Goal: Transaction & Acquisition: Purchase product/service

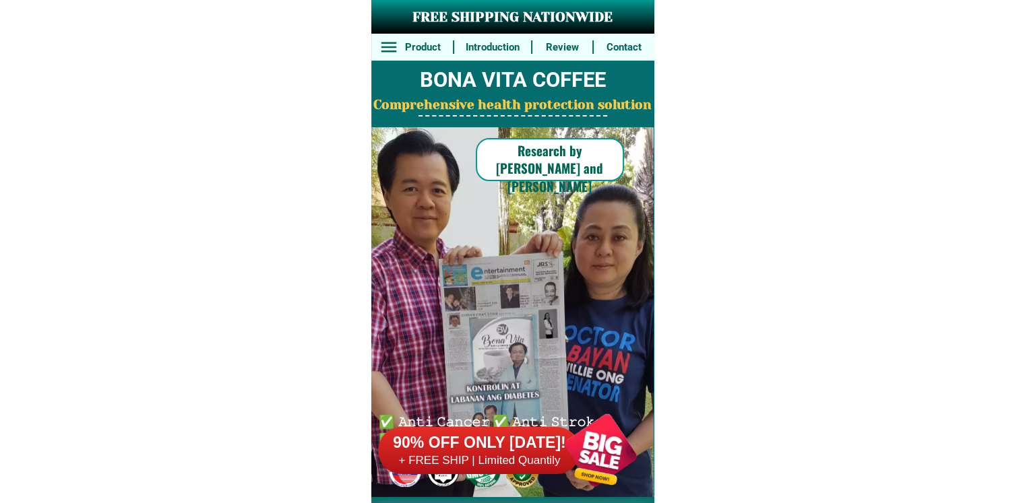
click at [600, 475] on div at bounding box center [601, 451] width 106 height 106
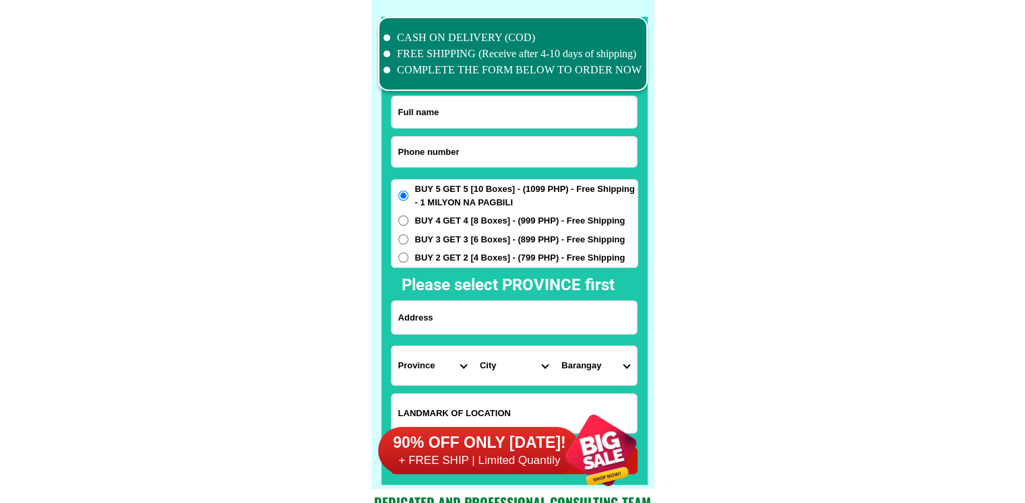
scroll to position [10473, 0]
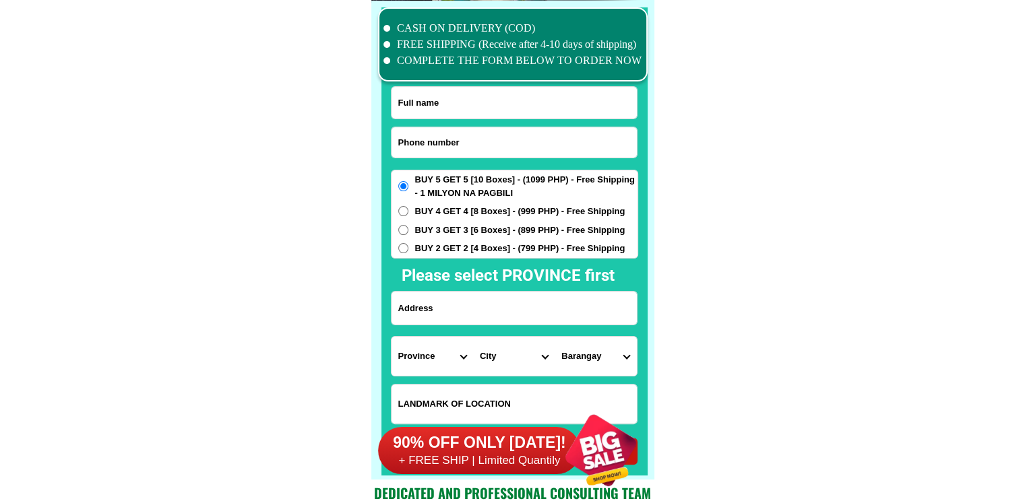
click at [464, 143] on input "Input phone_number" at bounding box center [513, 142] width 245 height 30
paste input "09396471317"
type input "09396471317"
drag, startPoint x: 495, startPoint y: 106, endPoint x: 492, endPoint y: 0, distance: 105.8
click at [495, 106] on input "Input full_name" at bounding box center [513, 103] width 245 height 32
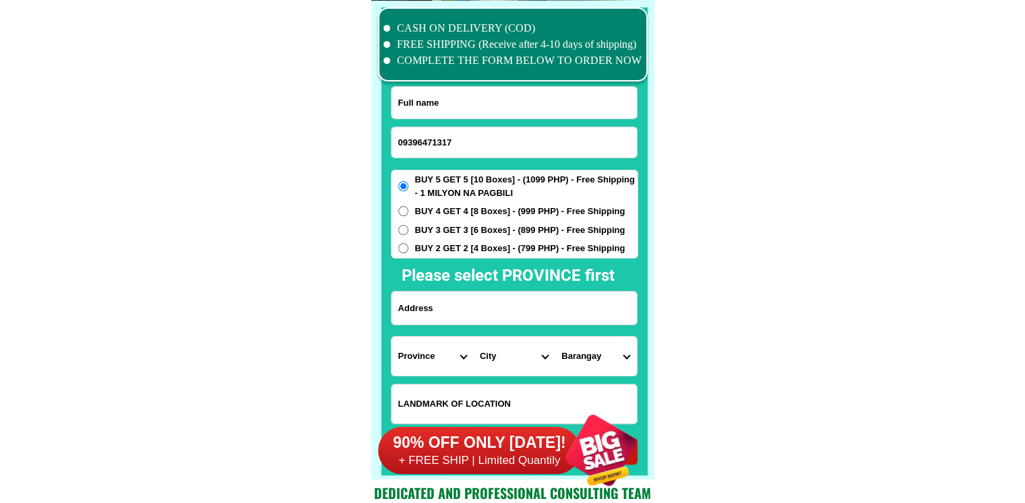
paste input "[PERSON_NAME] Presquito"
type input "[PERSON_NAME] Presquito"
click at [447, 303] on input "Input address" at bounding box center [513, 308] width 245 height 33
paste input "[PERSON_NAME], Iloilo City norlyn store"
type input "[PERSON_NAME], Iloilo City norlyn store"
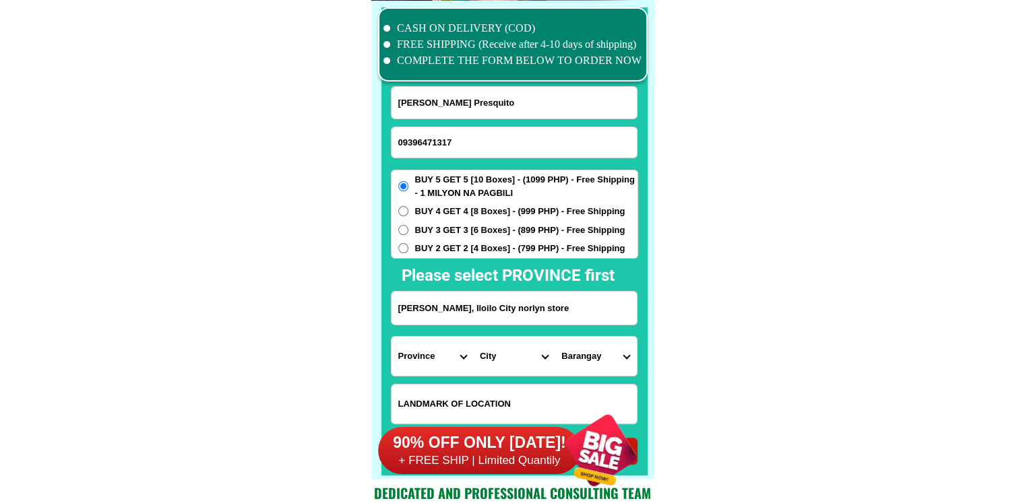
click at [439, 361] on select "Province [GEOGRAPHIC_DATA] [GEOGRAPHIC_DATA] [GEOGRAPHIC_DATA] [GEOGRAPHIC_DATA…" at bounding box center [432, 356] width 82 height 39
click at [437, 367] on select "Province [GEOGRAPHIC_DATA] [GEOGRAPHIC_DATA] [GEOGRAPHIC_DATA] [GEOGRAPHIC_DATA…" at bounding box center [432, 356] width 82 height 39
select select "63_151"
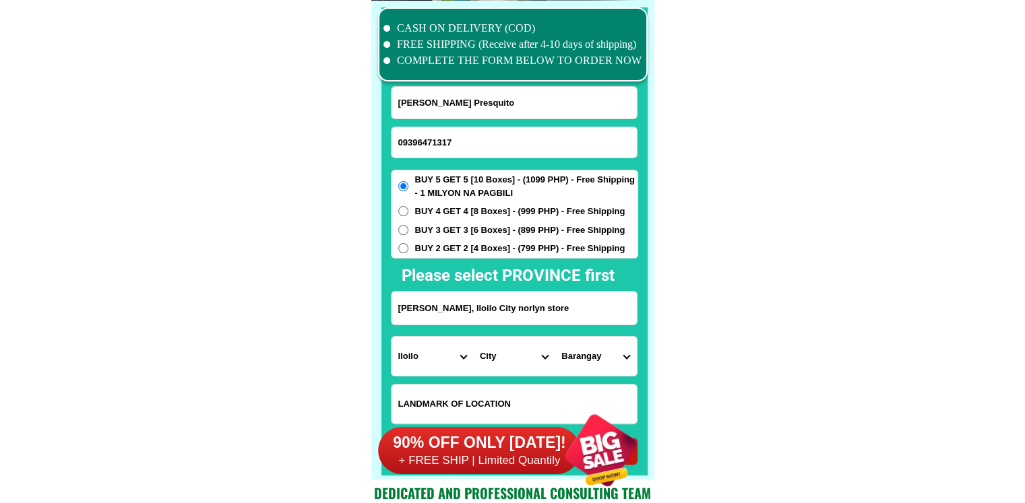
click at [483, 356] on select "City Adams Bacarra [GEOGRAPHIC_DATA] [GEOGRAPHIC_DATA] [GEOGRAPHIC_DATA] [GEOGR…" at bounding box center [514, 356] width 82 height 39
select select "63_1519432"
click at [473, 337] on select "City [PERSON_NAME] [GEOGRAPHIC_DATA] [GEOGRAPHIC_DATA]-[GEOGRAPHIC_DATA]-viejo …" at bounding box center [514, 356] width 82 height 39
click at [604, 363] on select "[GEOGRAPHIC_DATA] [PERSON_NAME] south ([PERSON_NAME]) [PERSON_NAME][GEOGRAPHIC_…" at bounding box center [595, 356] width 82 height 39
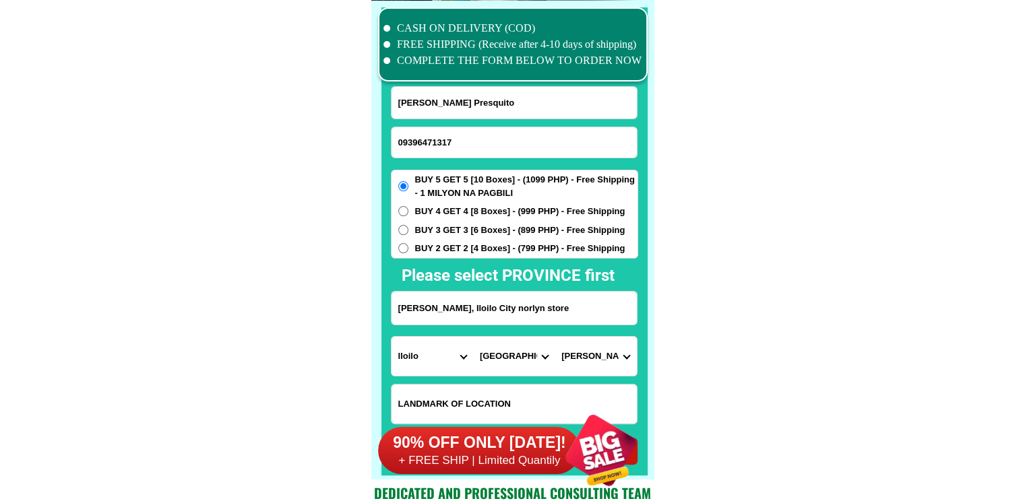
click at [604, 363] on select "[GEOGRAPHIC_DATA] [PERSON_NAME] south ([PERSON_NAME]) [PERSON_NAME][GEOGRAPHIC_…" at bounding box center [595, 356] width 82 height 39
select select "63_151943238267"
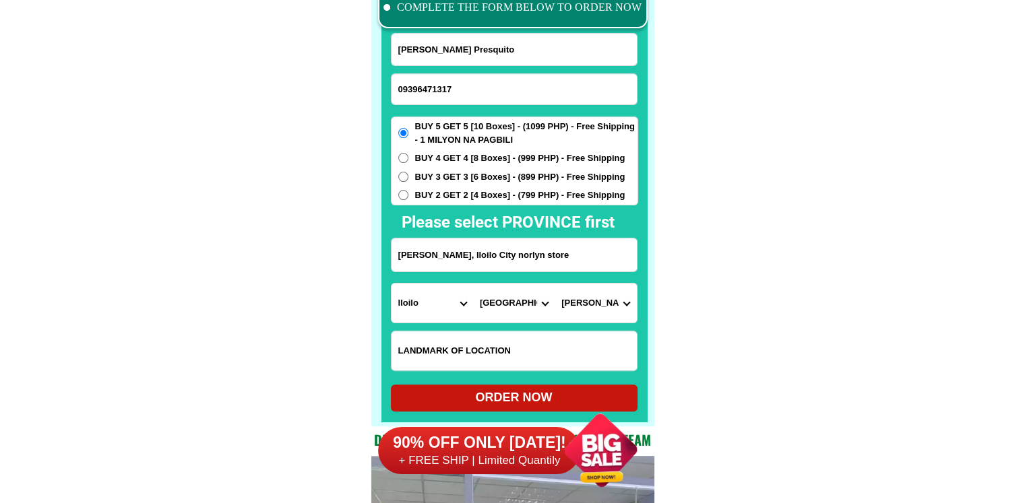
scroll to position [10541, 0]
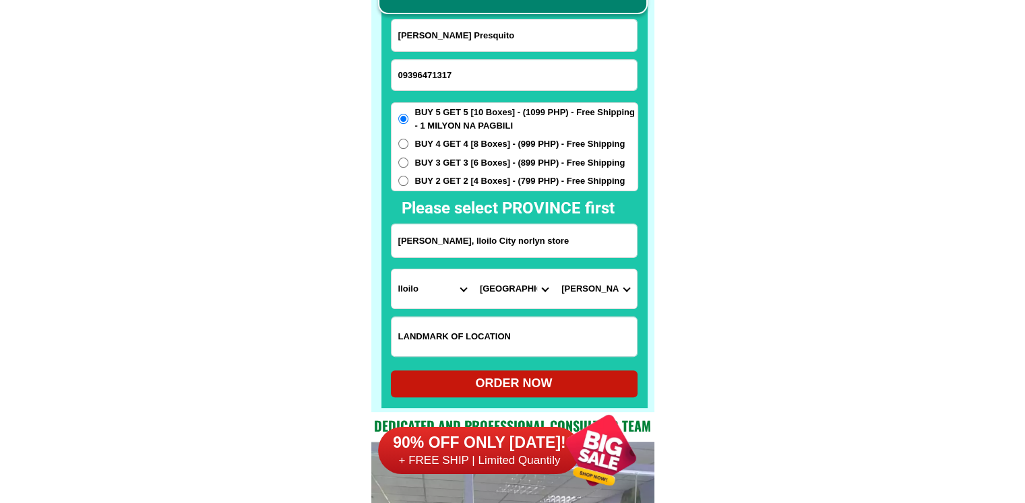
click at [509, 372] on div "ORDER NOW" at bounding box center [514, 384] width 247 height 27
radio input "true"
